Goal: Task Accomplishment & Management: Use online tool/utility

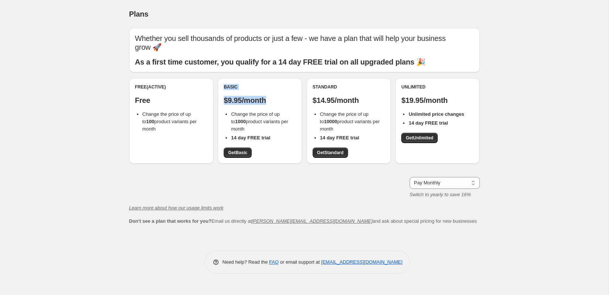
drag, startPoint x: 280, startPoint y: 92, endPoint x: 220, endPoint y: 77, distance: 61.3
click at [220, 78] on div "Basic $9.95/month Change the price of up to 1000 product variants per month 14 …" at bounding box center [260, 121] width 84 height 86
click at [251, 120] on li "Change the price of up to 1000 product variants per month" at bounding box center [263, 122] width 65 height 22
drag, startPoint x: 249, startPoint y: 120, endPoint x: 218, endPoint y: 79, distance: 51.1
click at [218, 79] on div "Basic $9.95/month Change the price of up to 1000 product variants per month 14 …" at bounding box center [260, 121] width 84 height 86
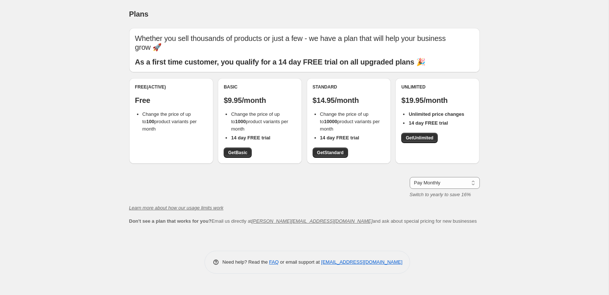
copy div "Basic $9.95/month Change the price of up to 1000 product variants per month"
drag, startPoint x: 341, startPoint y: 121, endPoint x: 309, endPoint y: 79, distance: 52.7
click at [309, 79] on div "Standard $14.95/month Change the price of up to 10000 product variants per mont…" at bounding box center [349, 121] width 84 height 86
copy div "Standard $14.95/month Change the price of up to 10000 product variants per month"
drag, startPoint x: 471, startPoint y: 107, endPoint x: 400, endPoint y: 79, distance: 76.8
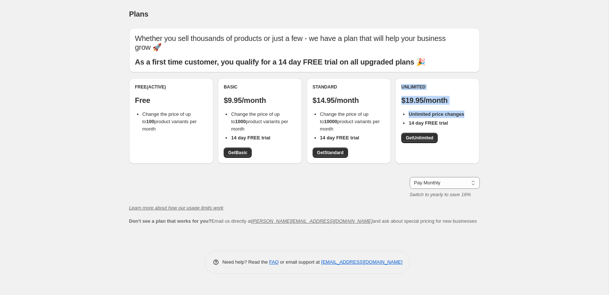
click at [400, 79] on div "Unlimited $19.95/month Unlimited price changes 14 day FREE trial Get Unlimited" at bounding box center [438, 121] width 84 height 86
copy div "Unlimited $19.95/month Unlimited price changes"
click at [275, 134] on li "14 day FREE trial" at bounding box center [263, 137] width 65 height 7
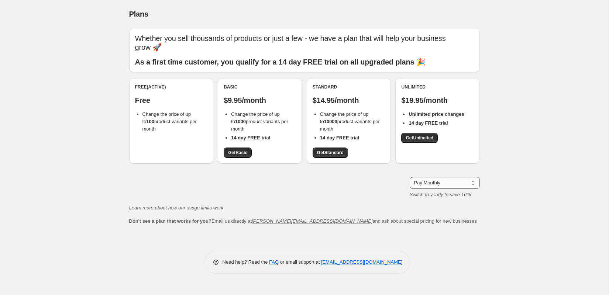
select select "year"
click option "Pay Yearly (Save 16%)" at bounding box center [0, 0] width 0 height 0
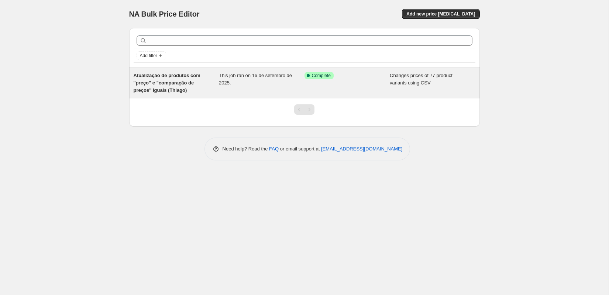
click at [179, 79] on div "Atualização de produtos com "preço" e "comparação de preços" iguais (Thiago)" at bounding box center [177, 83] width 86 height 22
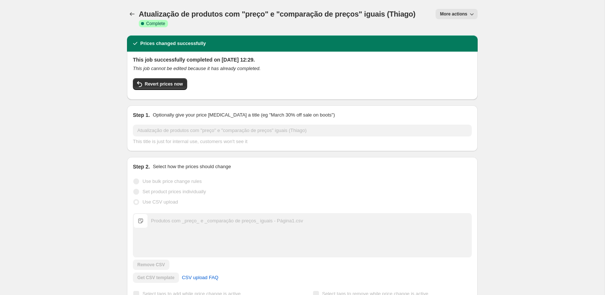
click at [473, 11] on icon "button" at bounding box center [471, 13] width 7 height 7
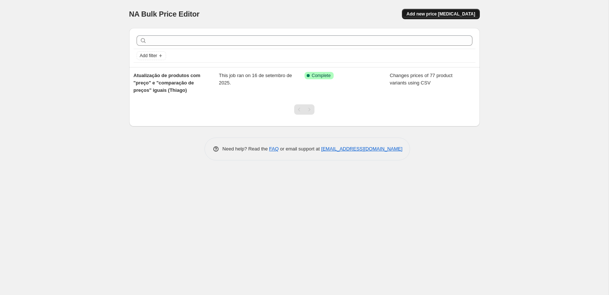
click at [418, 14] on button "Add new price change job" at bounding box center [441, 14] width 78 height 10
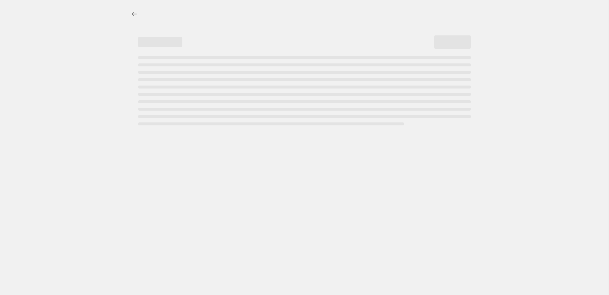
select select "percentage"
